Goal: Information Seeking & Learning: Learn about a topic

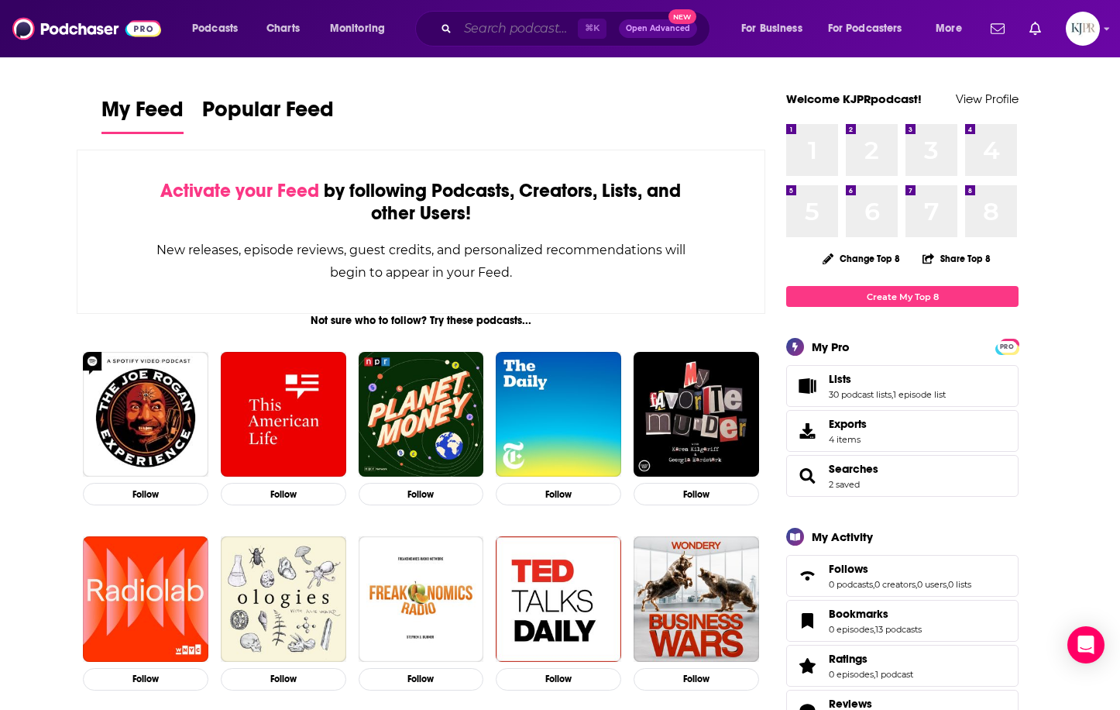
click at [475, 26] on input "Search podcasts, credits, & more..." at bounding box center [518, 28] width 120 height 25
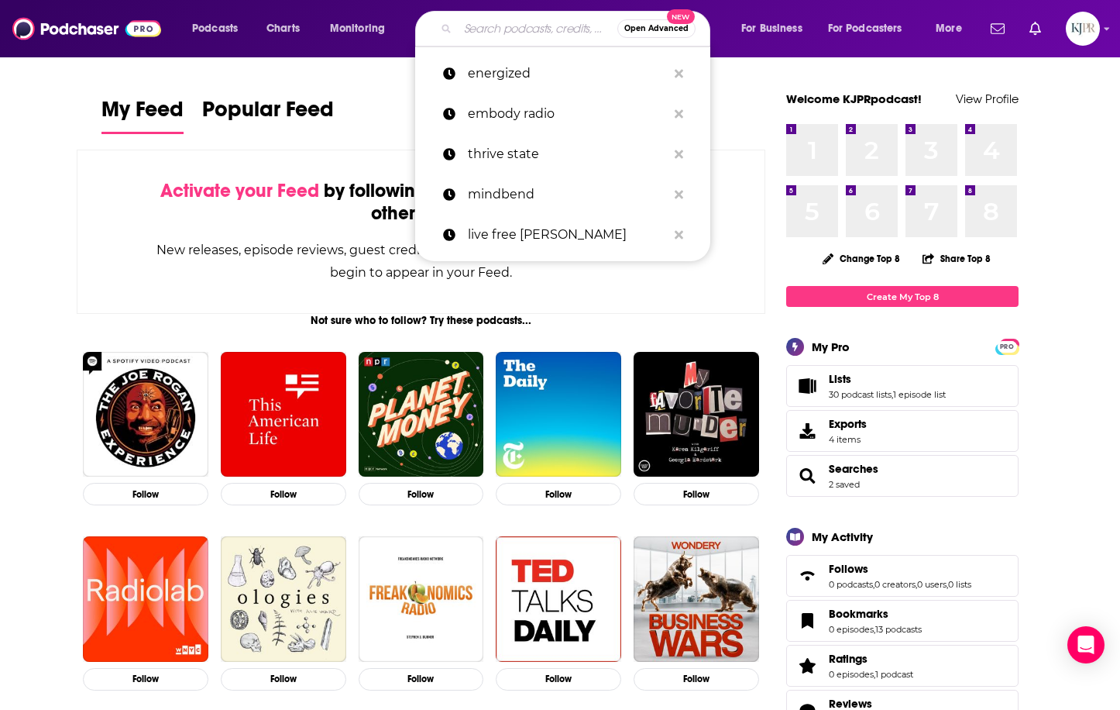
paste input "[PERSON_NAME]"
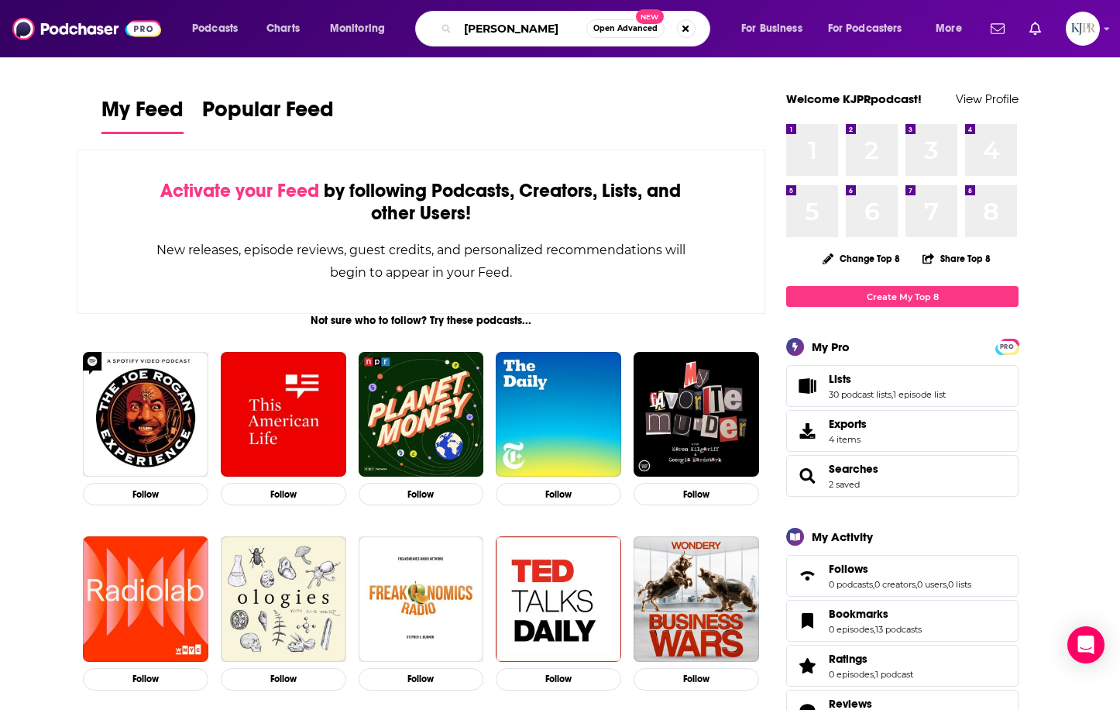
type input "[PERSON_NAME]"
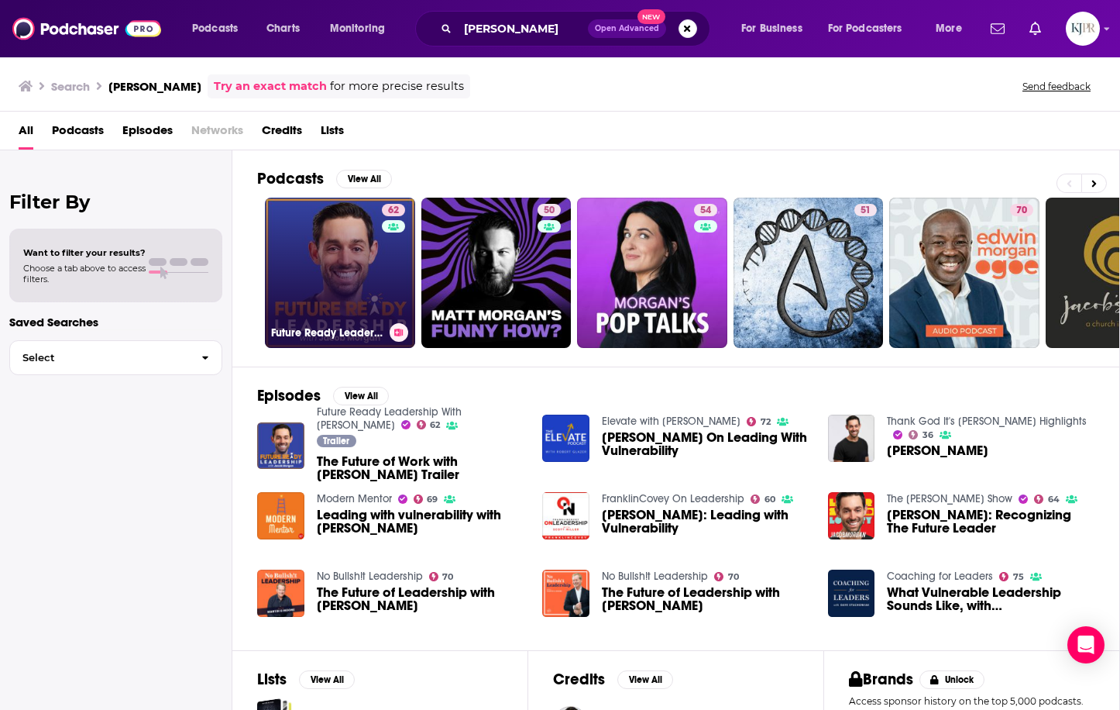
click at [322, 256] on link "62 Future Ready Leadership With [PERSON_NAME]" at bounding box center [340, 273] width 150 height 150
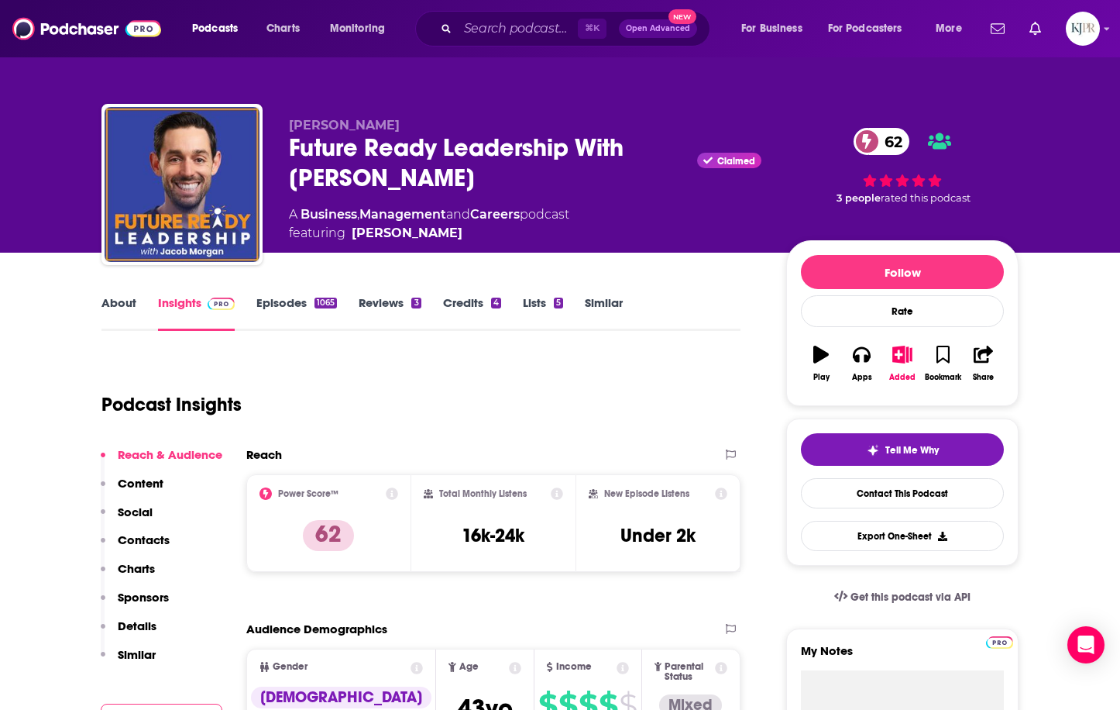
click at [105, 309] on link "About" at bounding box center [118, 313] width 35 height 36
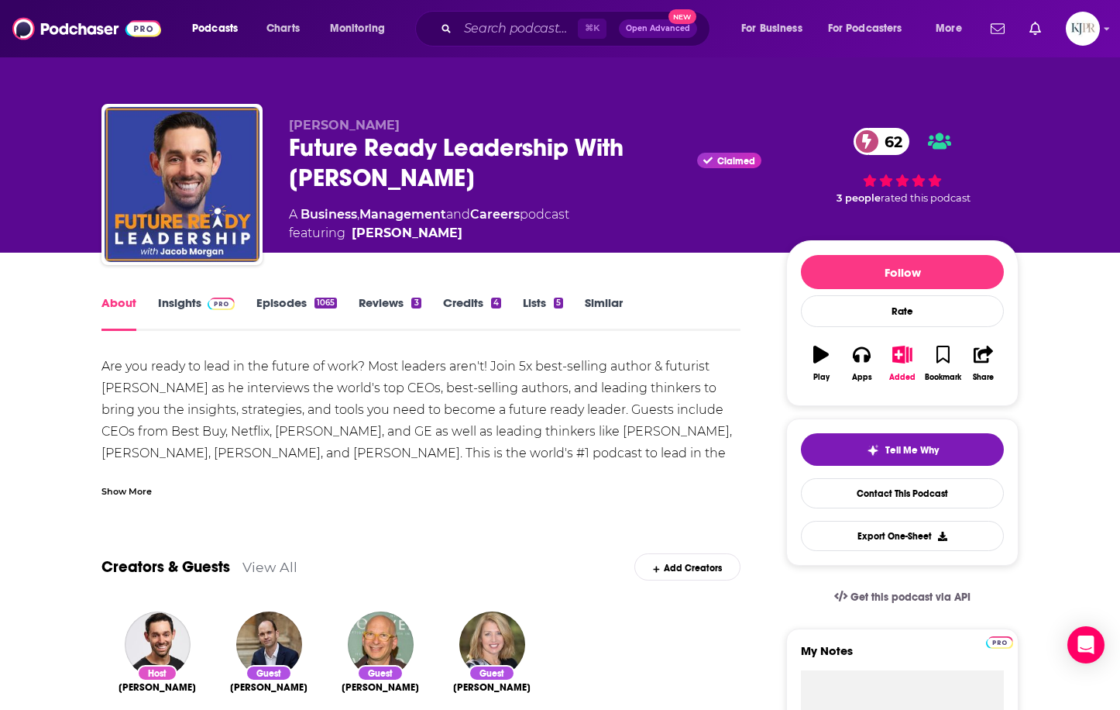
click at [194, 314] on link "Insights" at bounding box center [196, 313] width 77 height 36
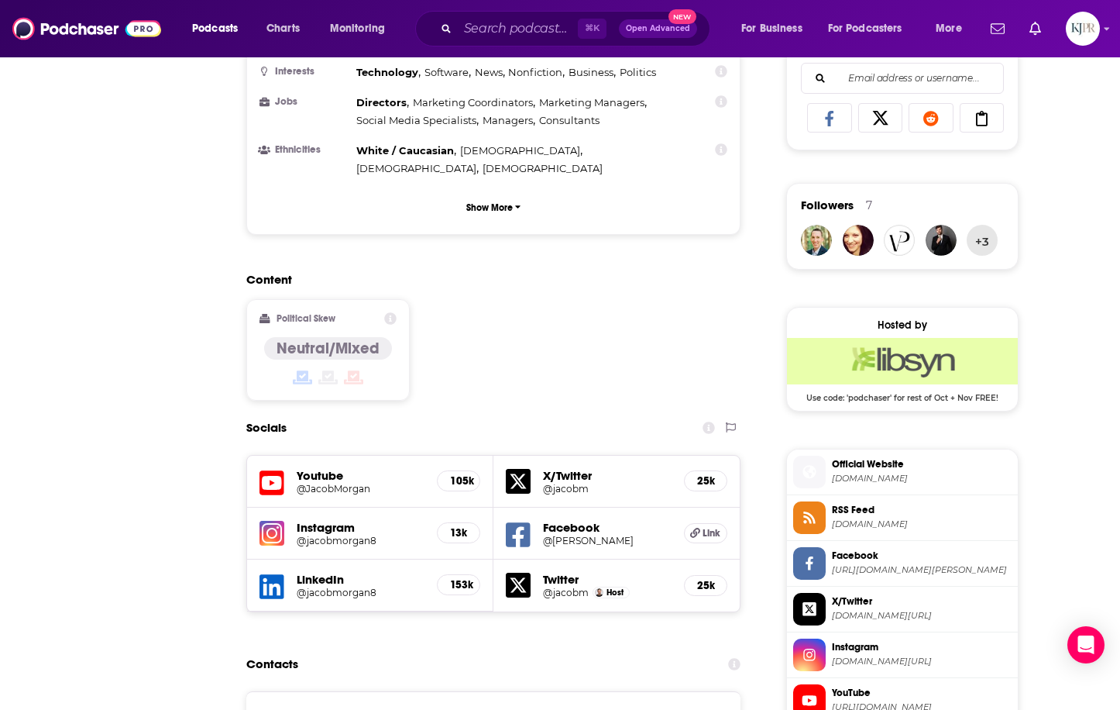
scroll to position [1509, 0]
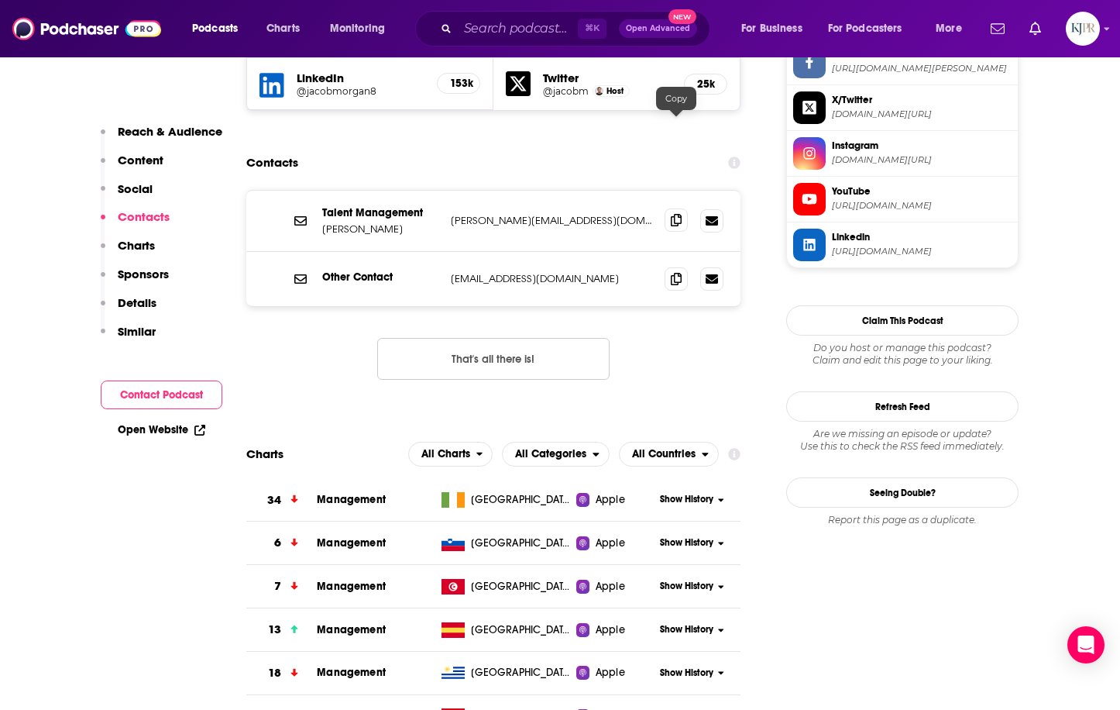
click at [674, 214] on icon at bounding box center [676, 220] width 11 height 12
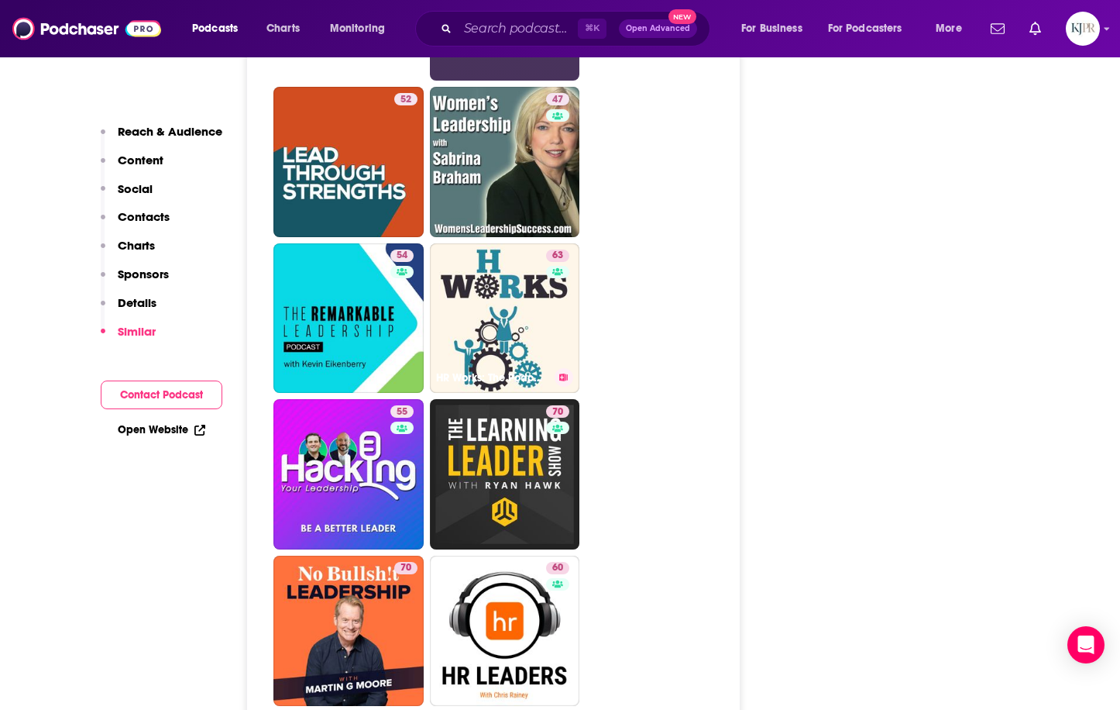
scroll to position [3462, 0]
